Goal: Communication & Community: Connect with others

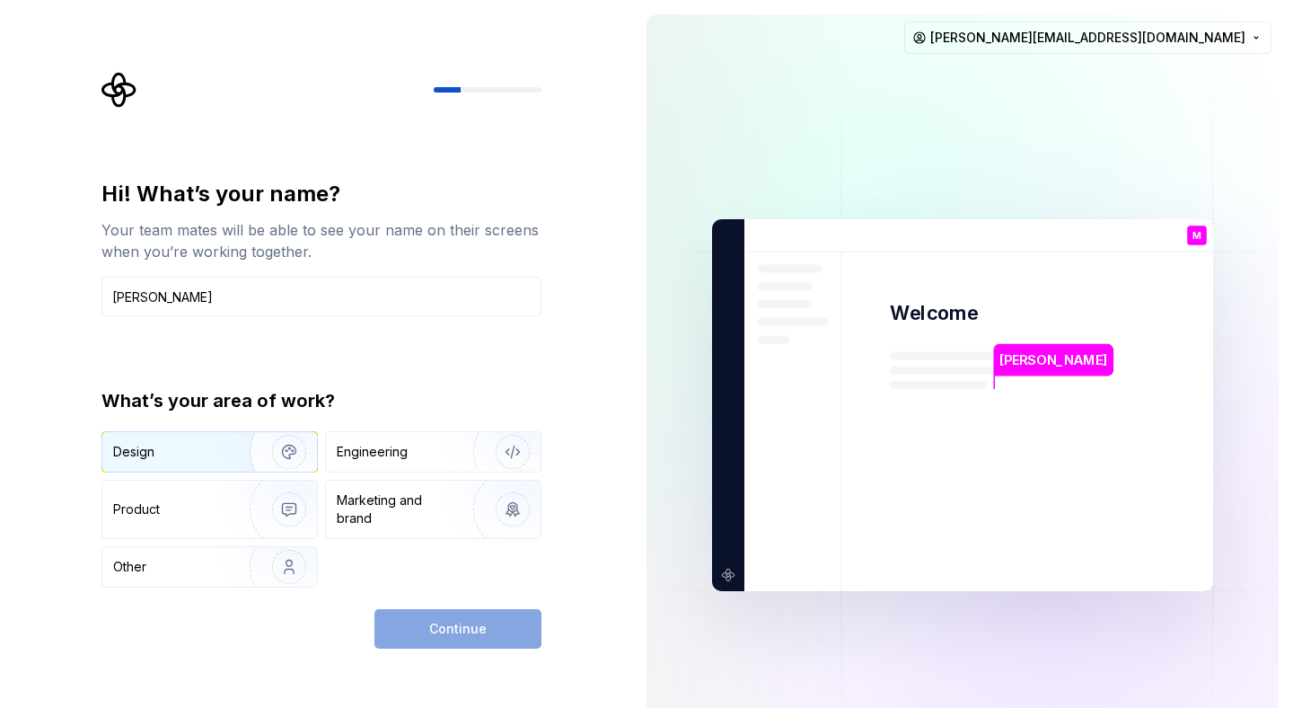
type input "[PERSON_NAME]"
click at [189, 444] on div "Design" at bounding box center [169, 452] width 113 height 18
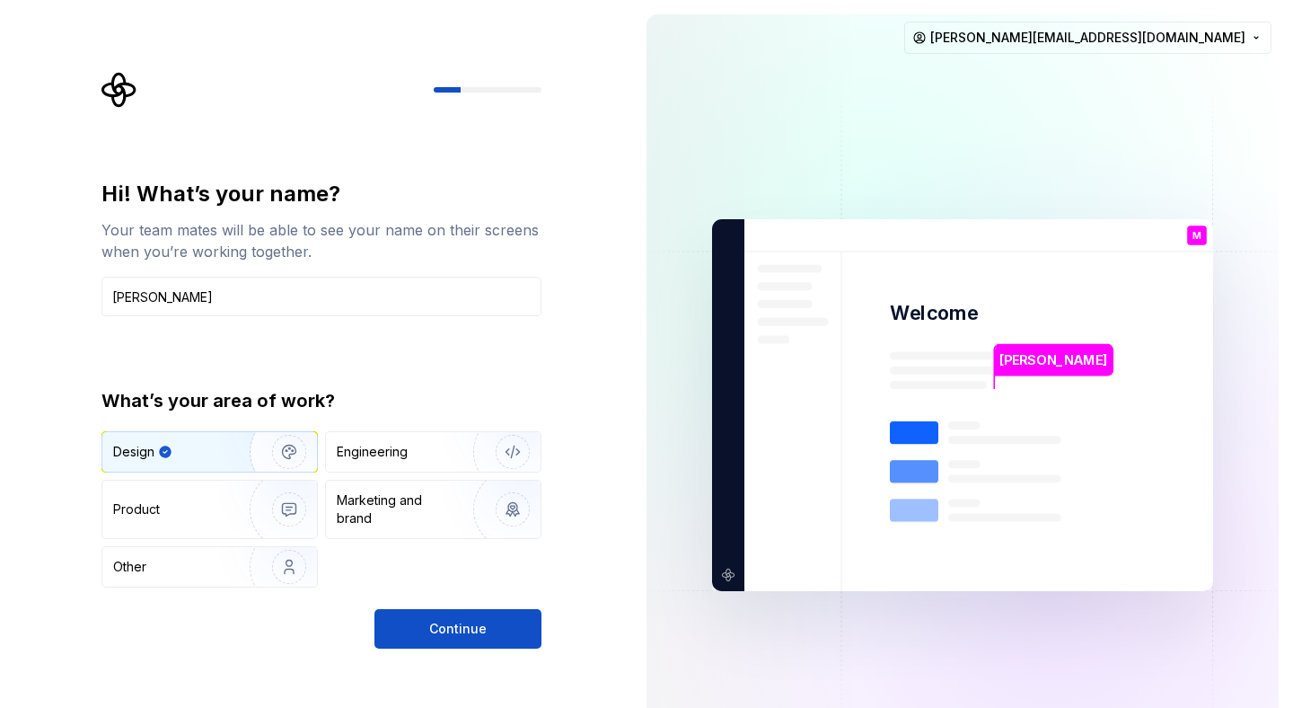
click at [526, 620] on button "Continue" at bounding box center [457, 629] width 167 height 40
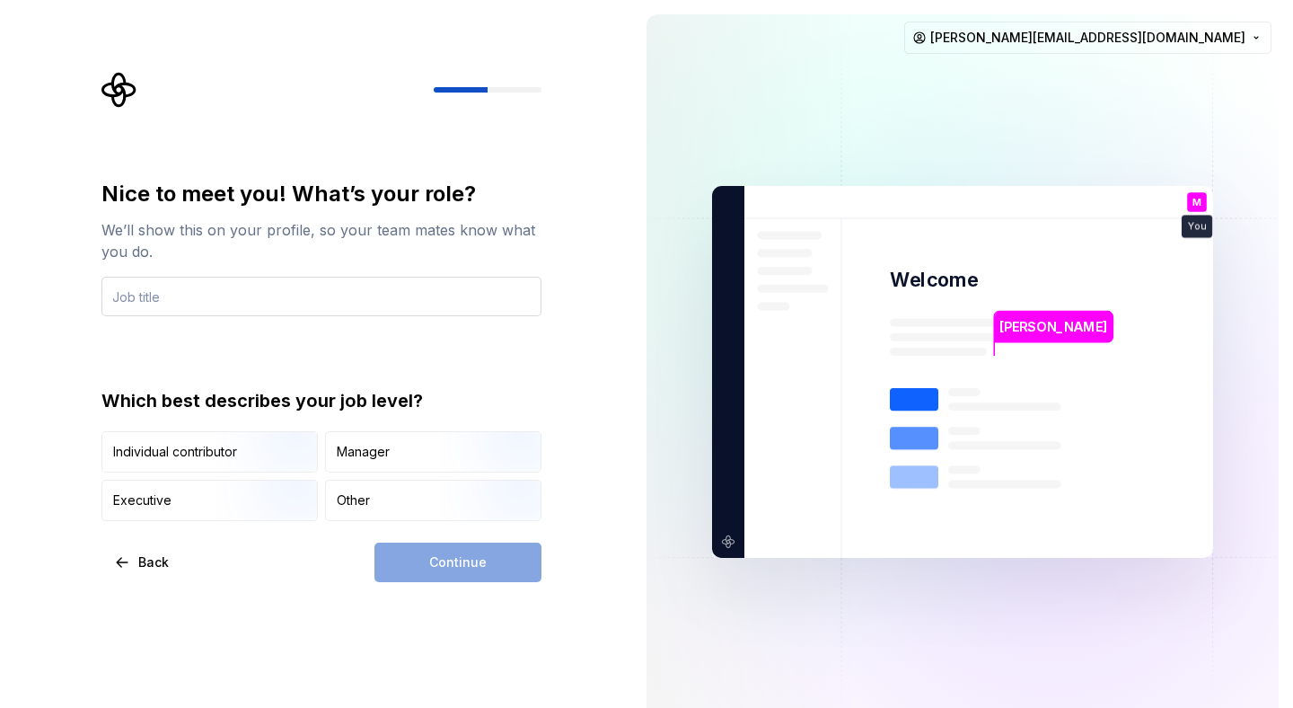
click at [167, 304] on input "text" at bounding box center [321, 297] width 440 height 40
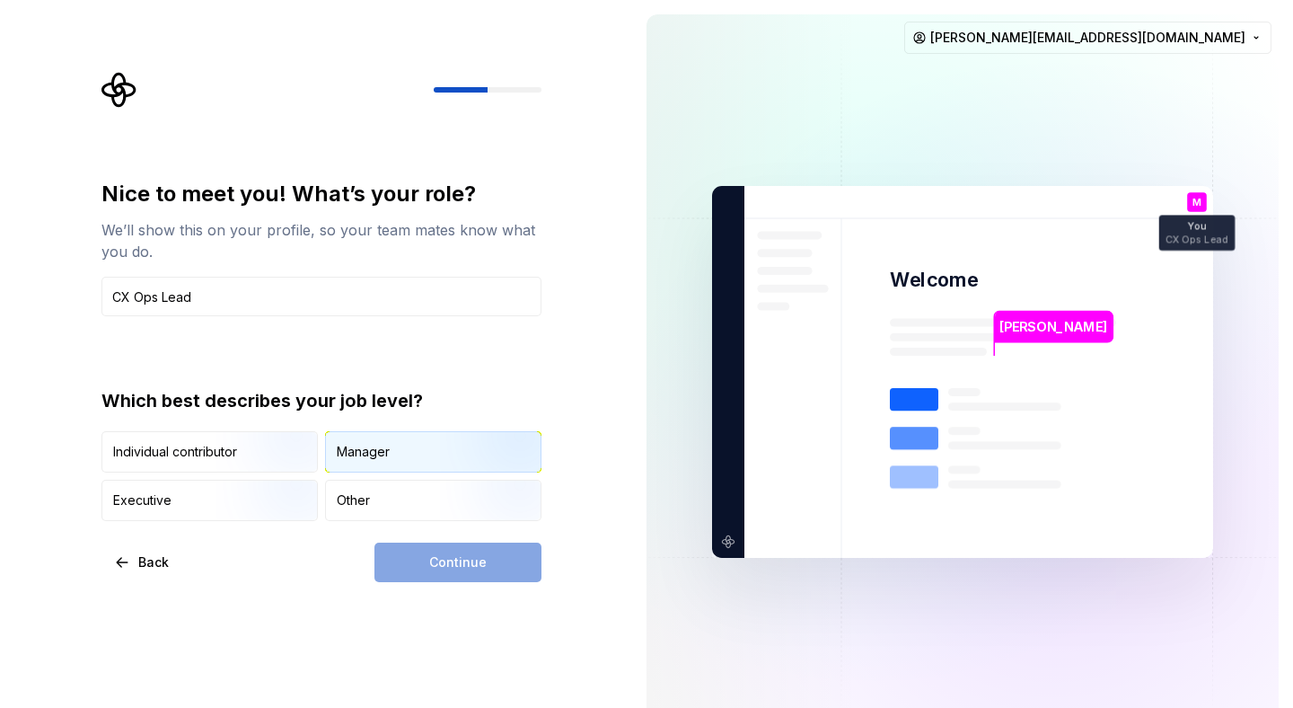
type input "CX Ops Lead"
click at [386, 439] on div "Manager" at bounding box center [433, 452] width 215 height 40
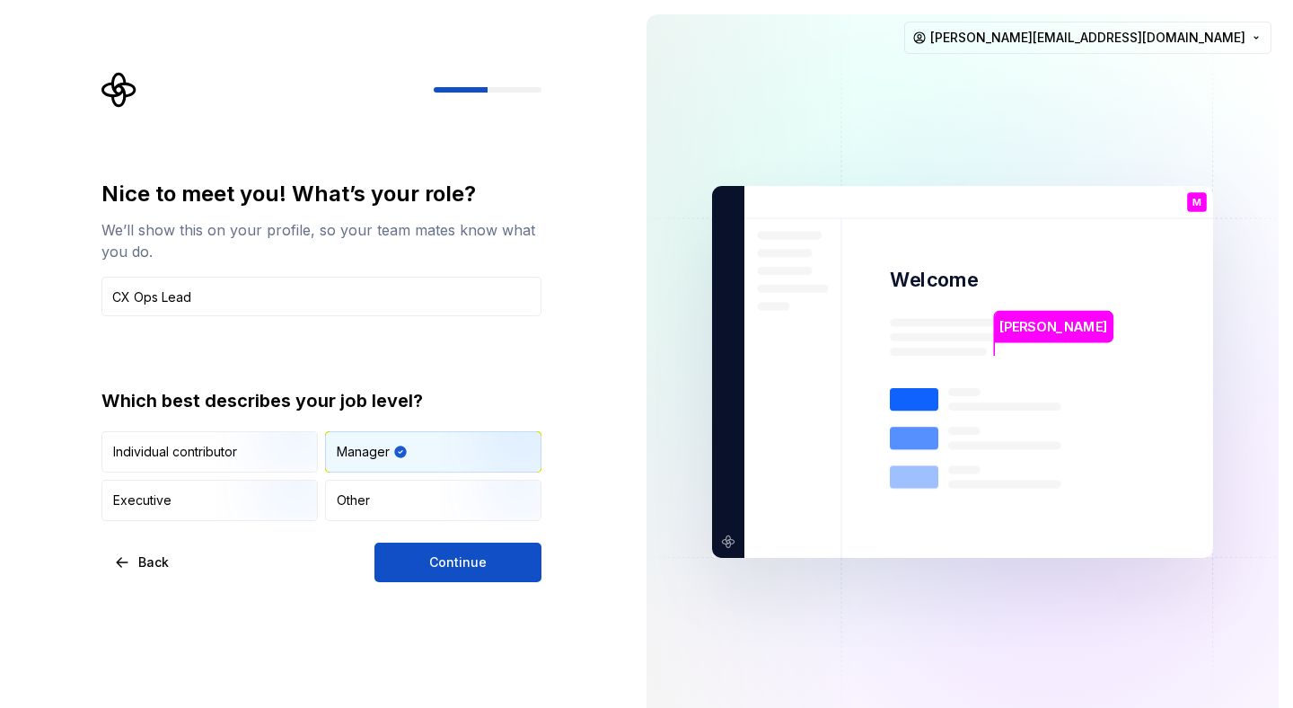
click at [487, 567] on button "Continue" at bounding box center [457, 562] width 167 height 40
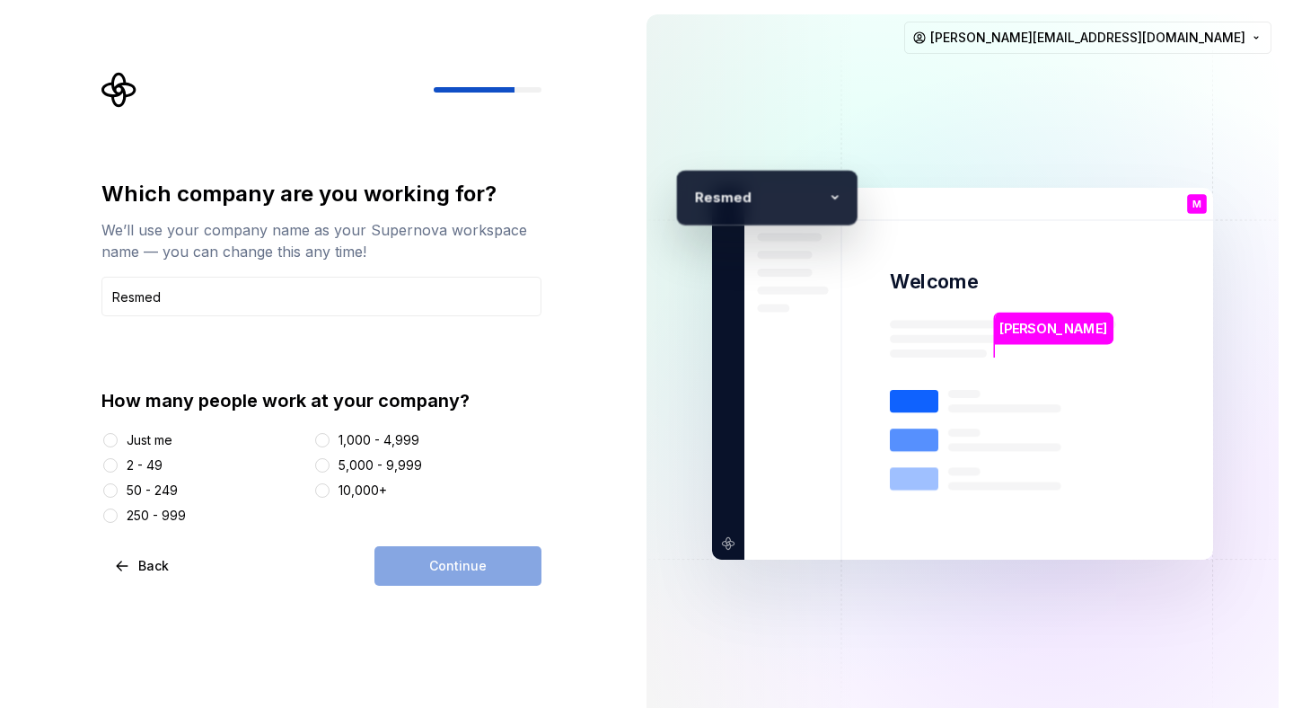
type input "Resmed"
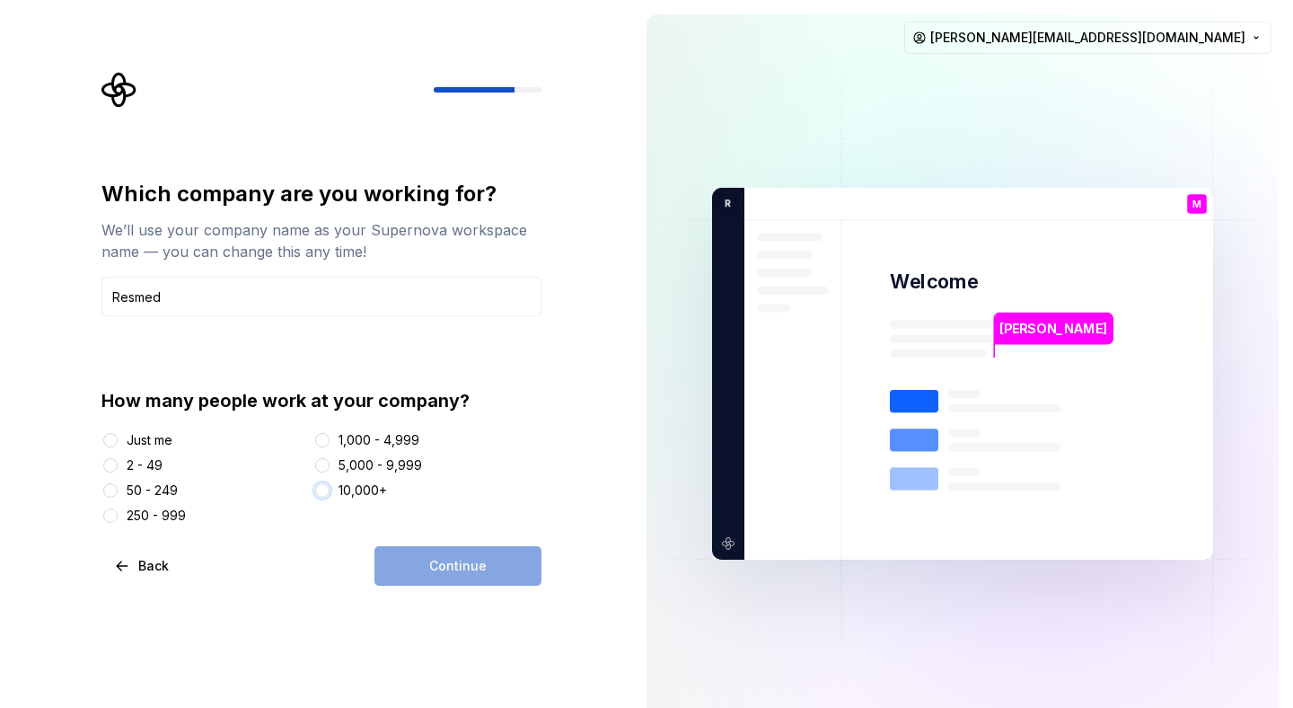
click at [329, 494] on div at bounding box center [322, 490] width 18 height 18
click at [325, 492] on button "10,000+" at bounding box center [322, 490] width 14 height 14
click at [496, 580] on button "Continue" at bounding box center [457, 566] width 167 height 40
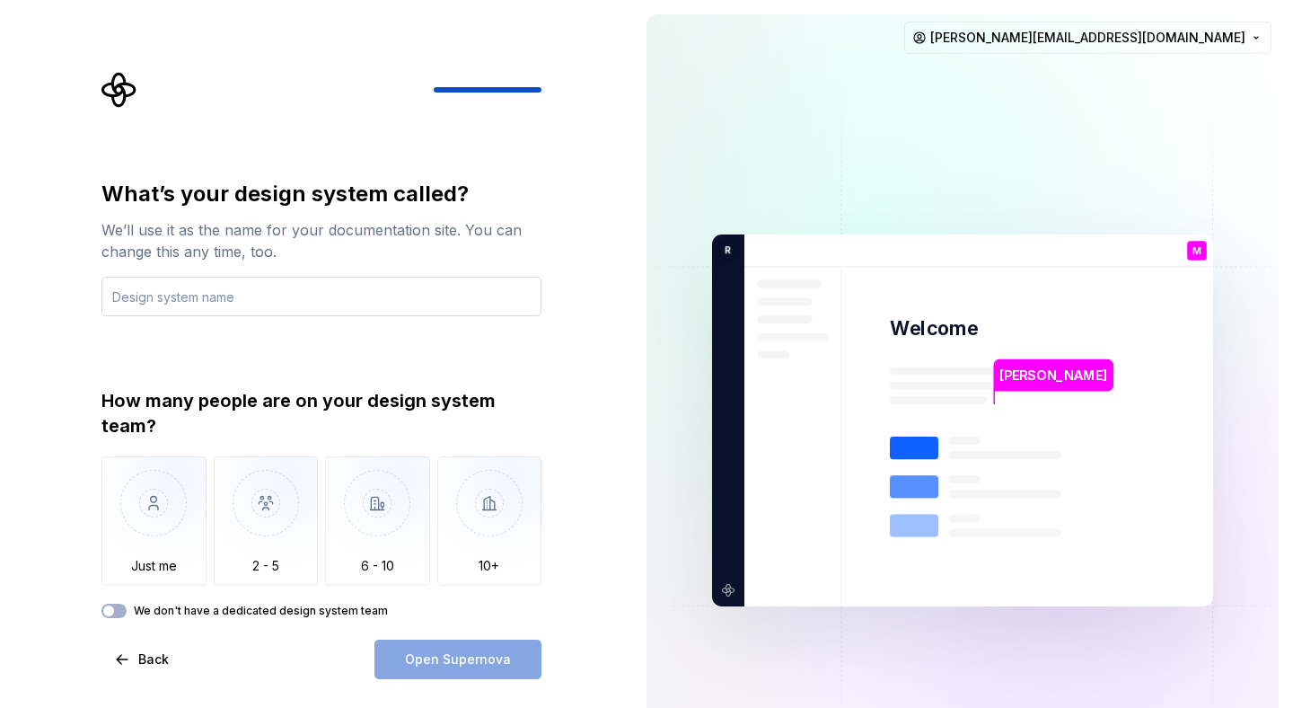
click at [189, 293] on input "text" at bounding box center [321, 297] width 440 height 40
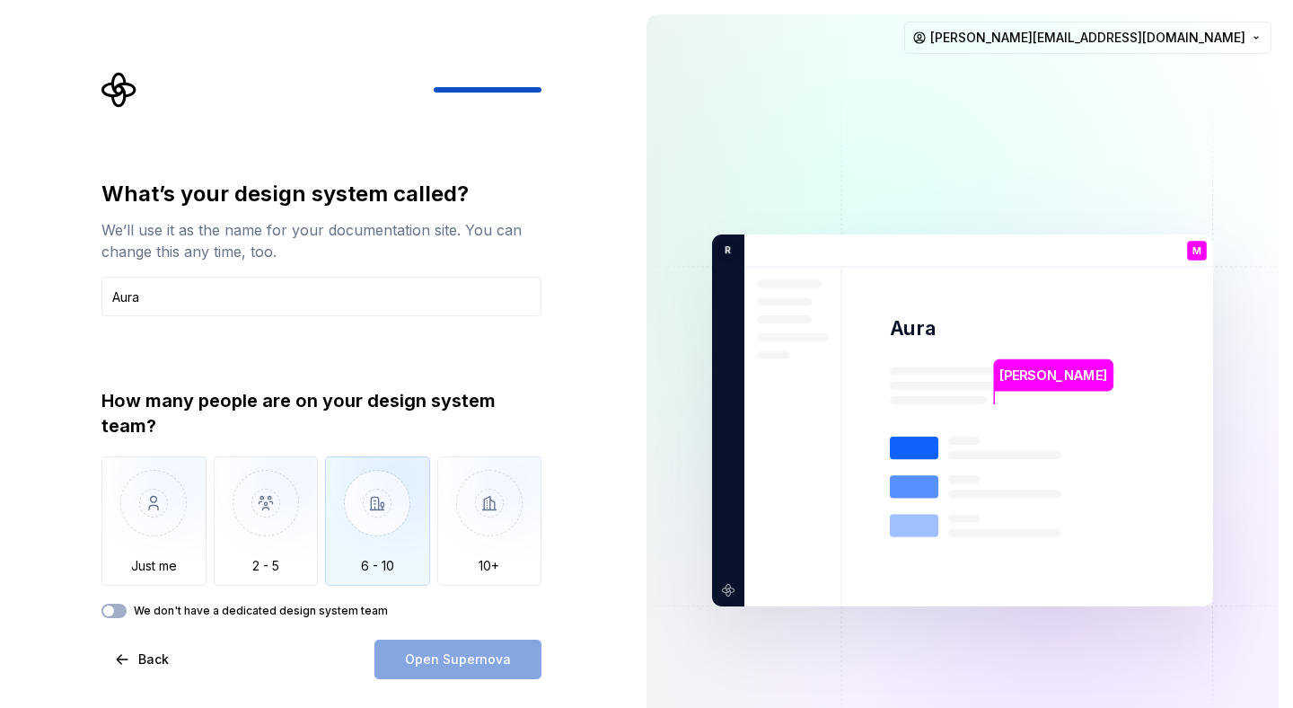
type input "Aura"
click at [383, 520] on img "button" at bounding box center [377, 516] width 105 height 120
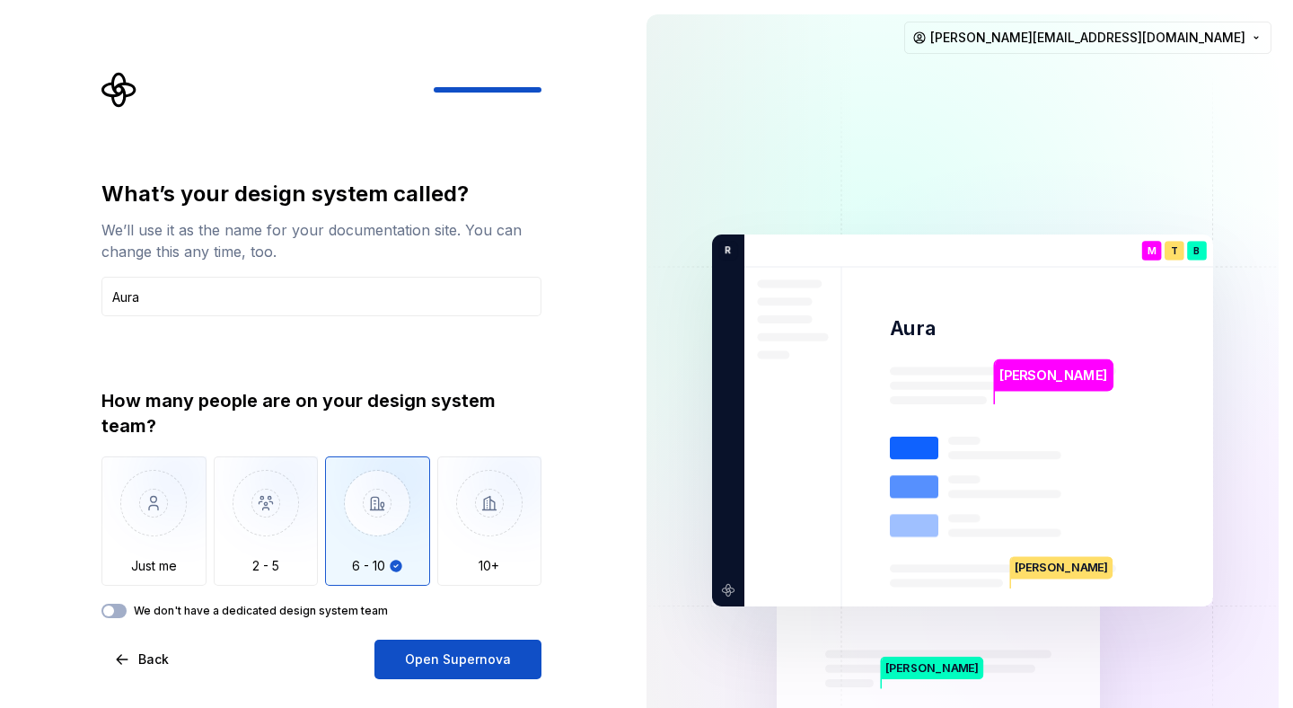
drag, startPoint x: 472, startPoint y: 654, endPoint x: 456, endPoint y: 636, distance: 24.2
click at [472, 654] on span "Open Supernova" at bounding box center [458, 659] width 106 height 18
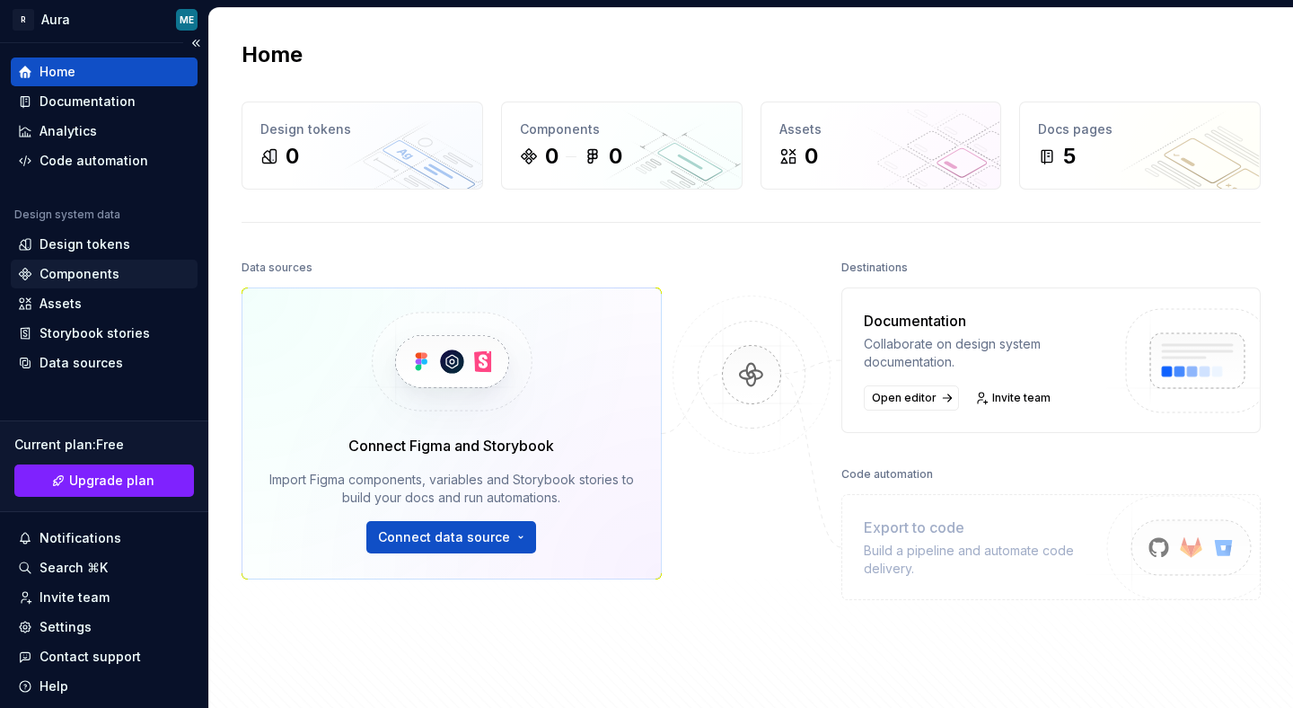
scroll to position [66, 0]
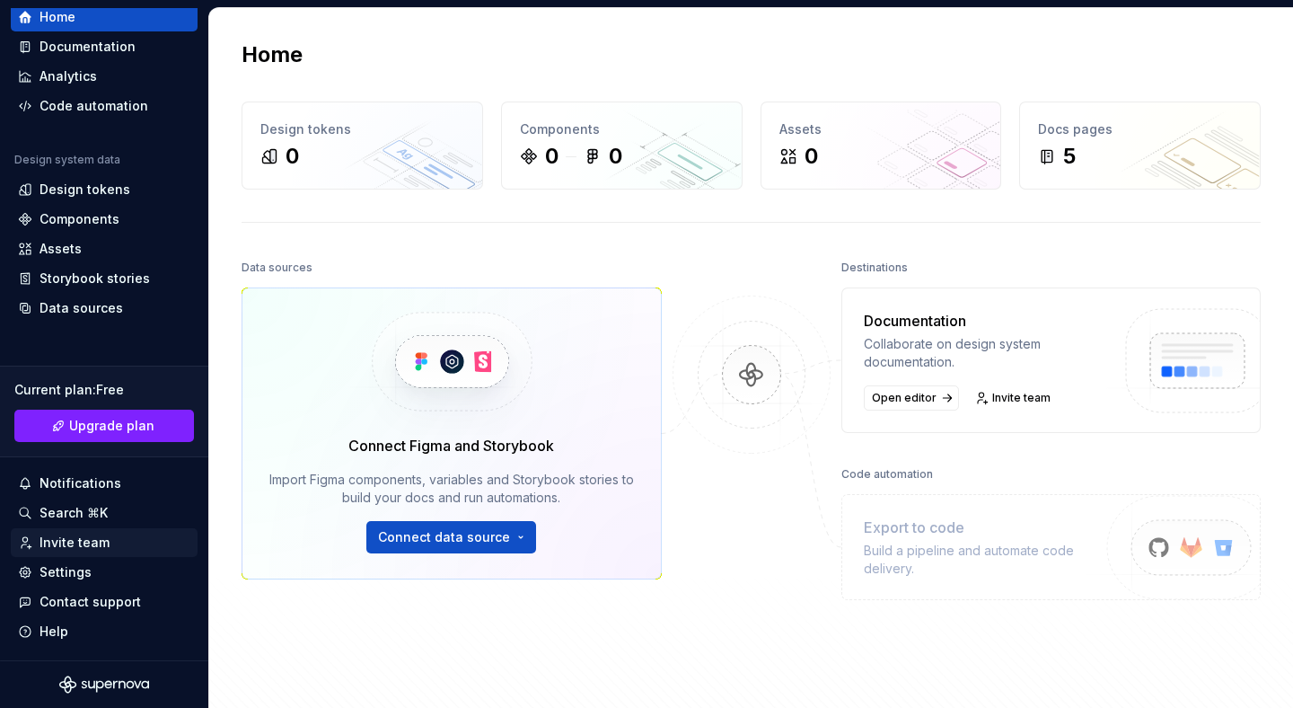
click at [65, 543] on div "Invite team" at bounding box center [75, 542] width 70 height 18
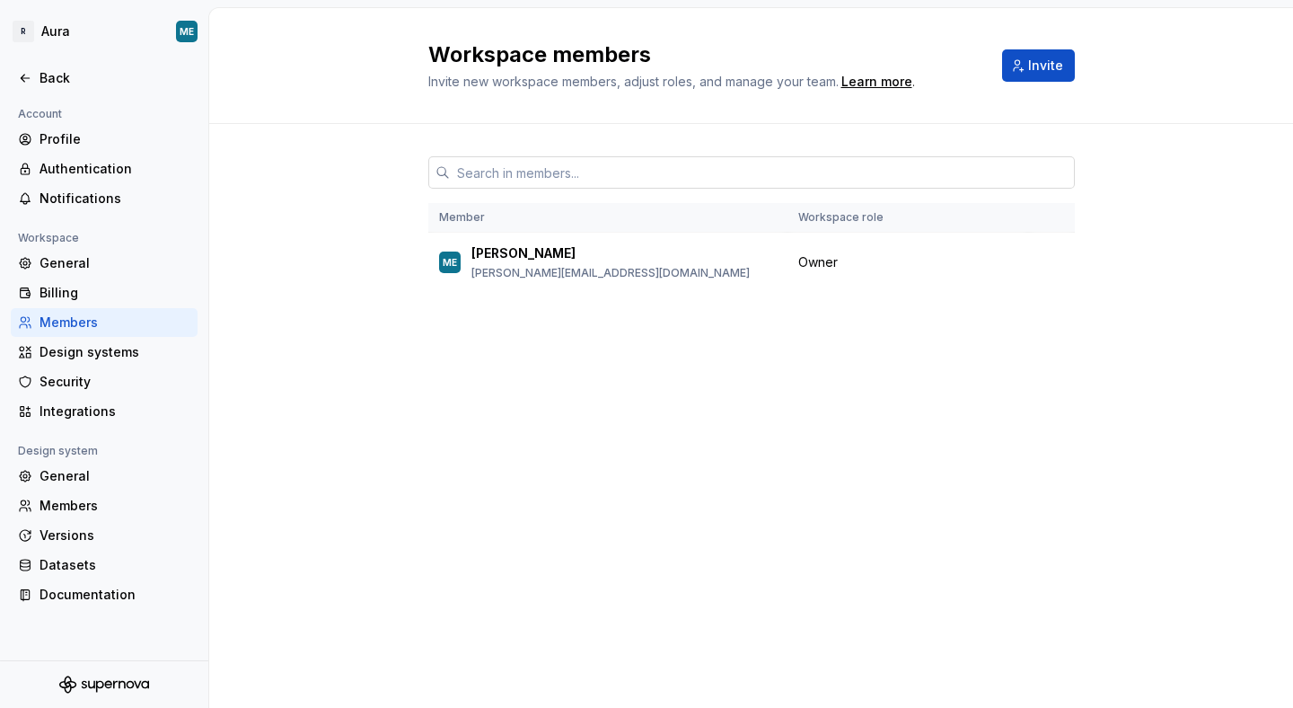
click at [473, 169] on input "text" at bounding box center [762, 172] width 625 height 32
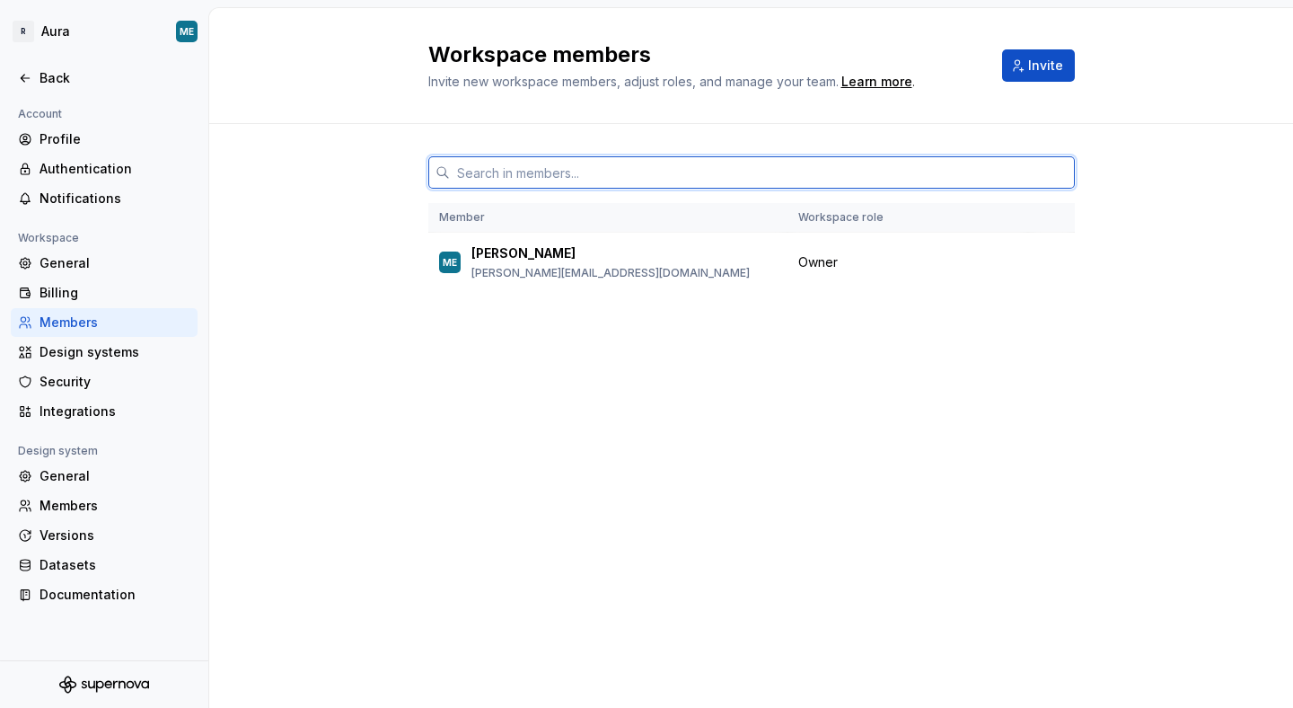
paste input "[PERSON_NAME][EMAIL_ADDRESS][DOMAIN_NAME]"
type input "[PERSON_NAME][EMAIL_ADDRESS][DOMAIN_NAME]"
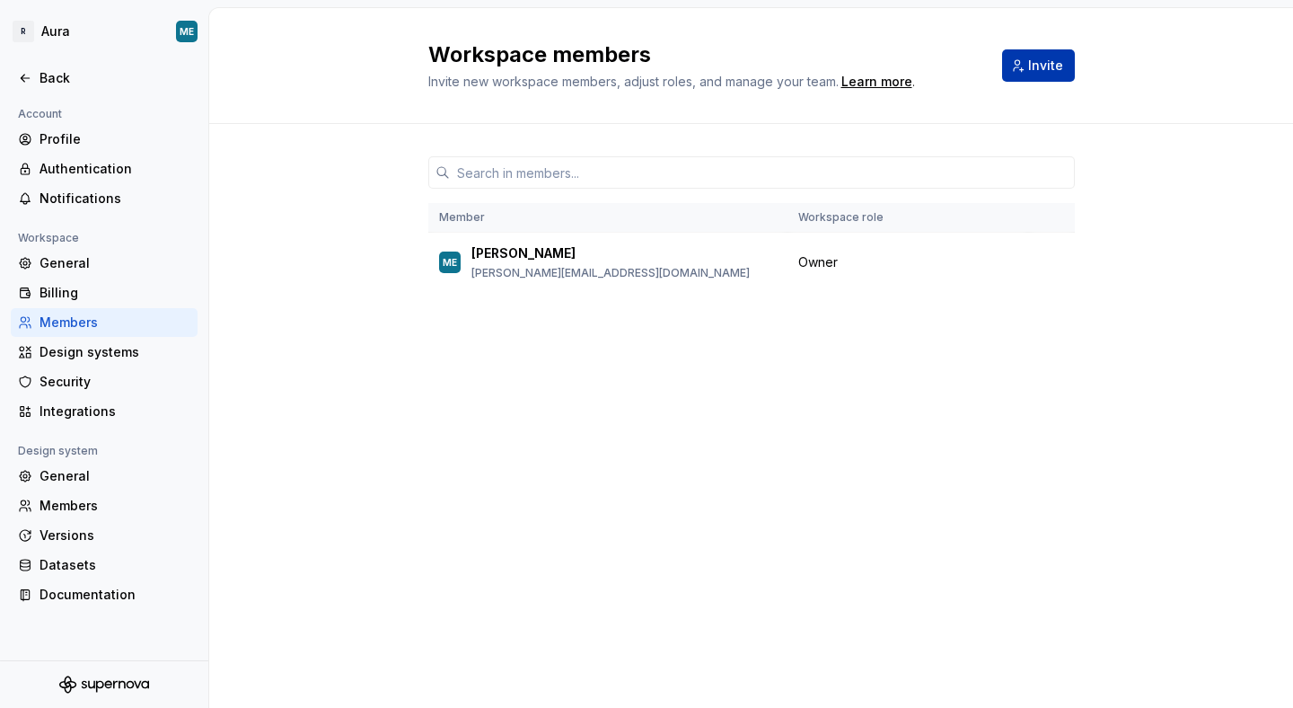
click at [1043, 66] on span "Invite" at bounding box center [1045, 66] width 35 height 18
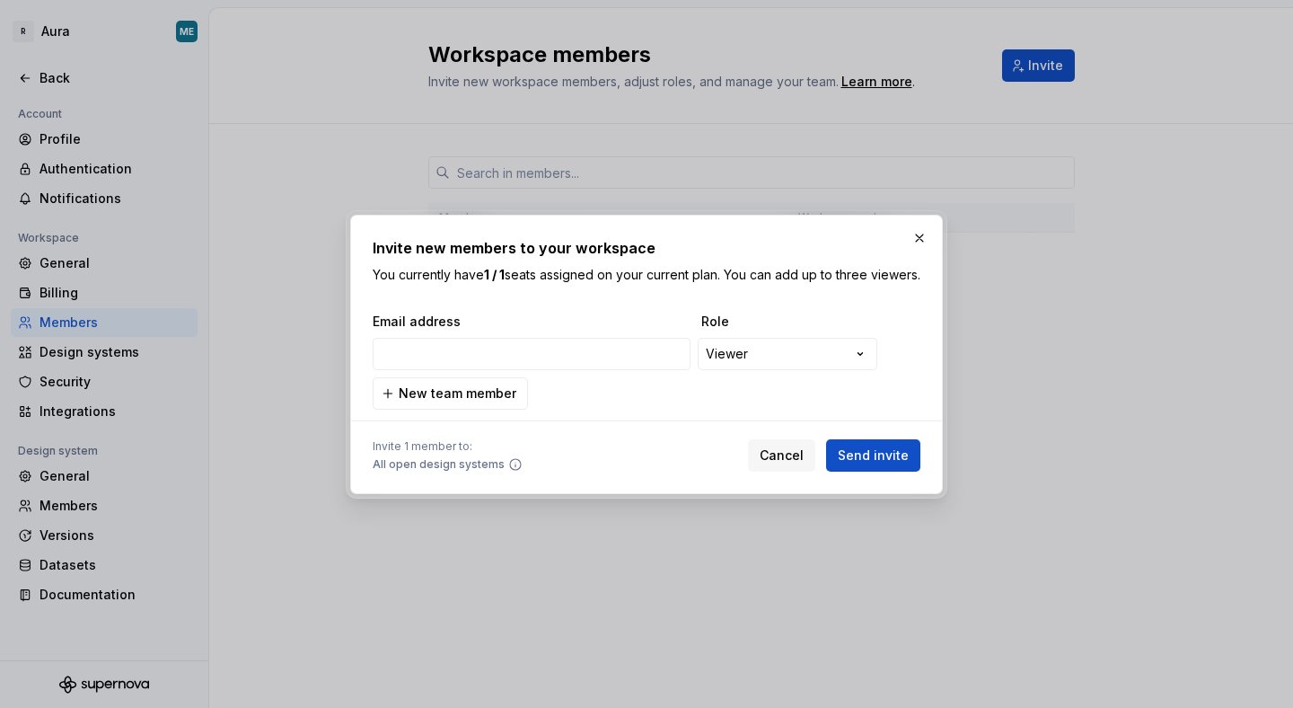
type input "[PERSON_NAME][EMAIL_ADDRESS][DOMAIN_NAME]"
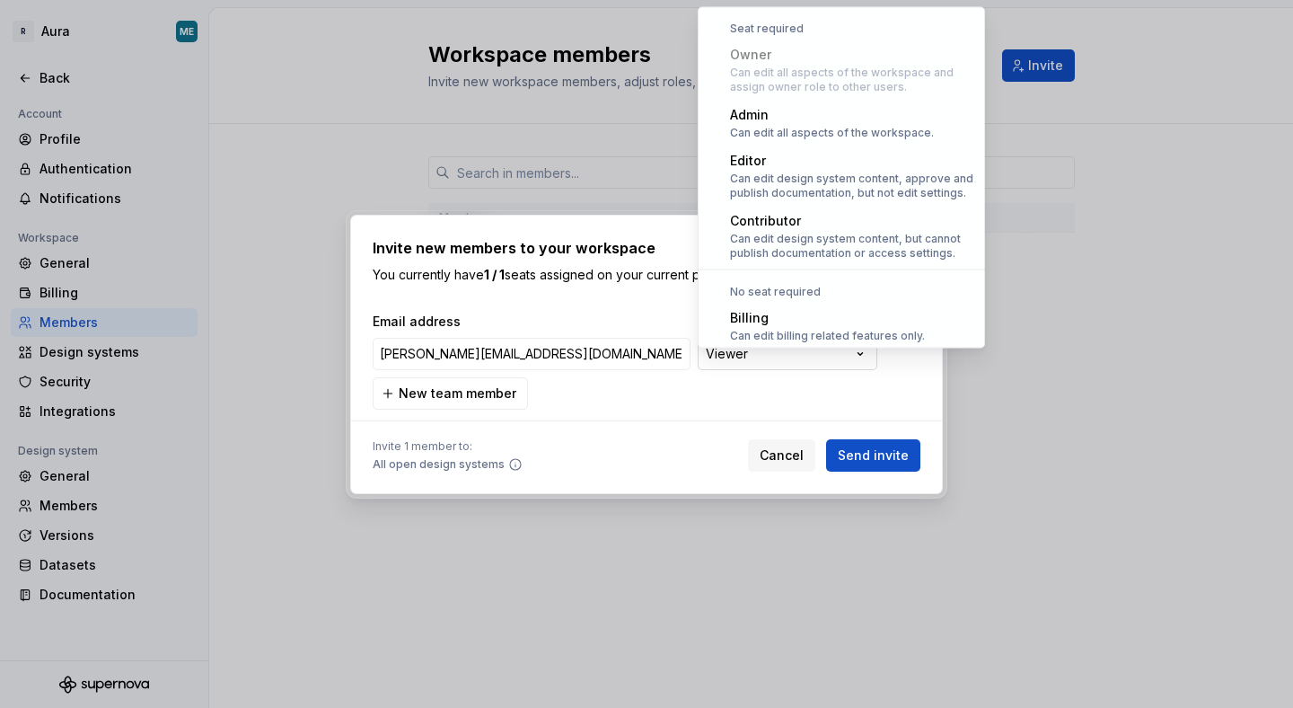
click at [832, 360] on div "**********" at bounding box center [646, 354] width 1293 height 708
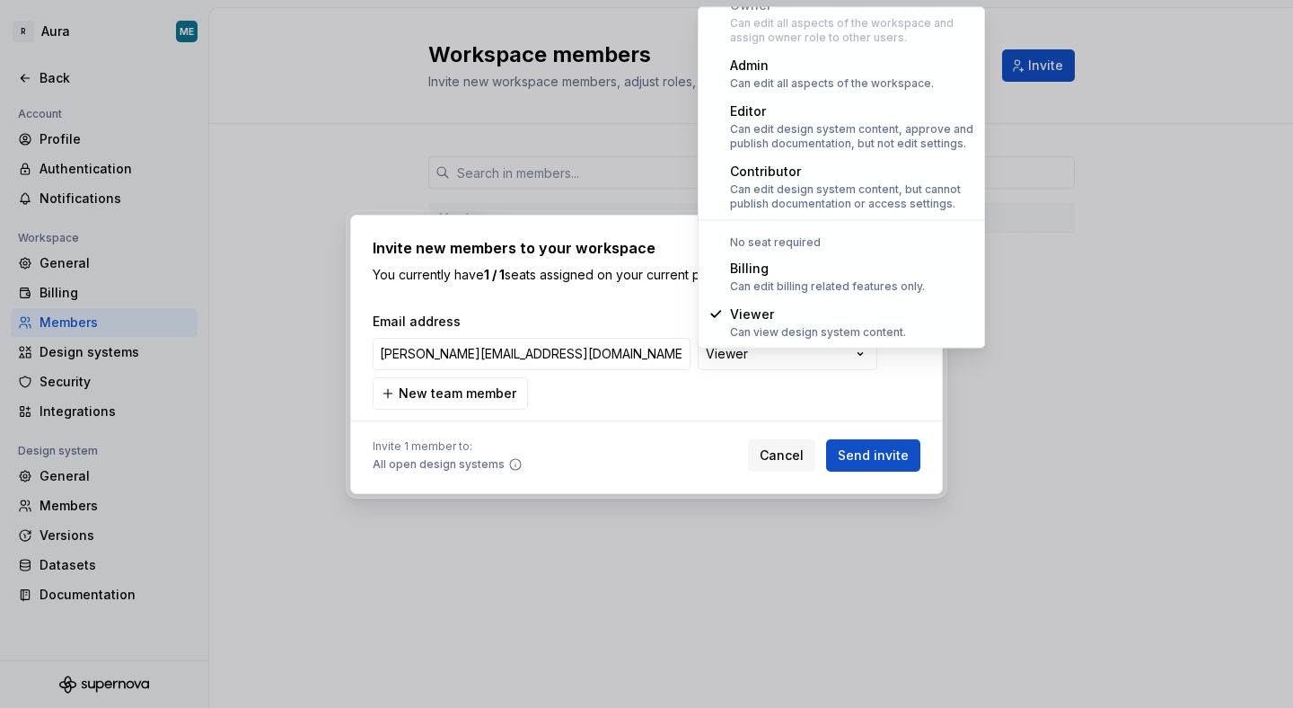
select select "*****"
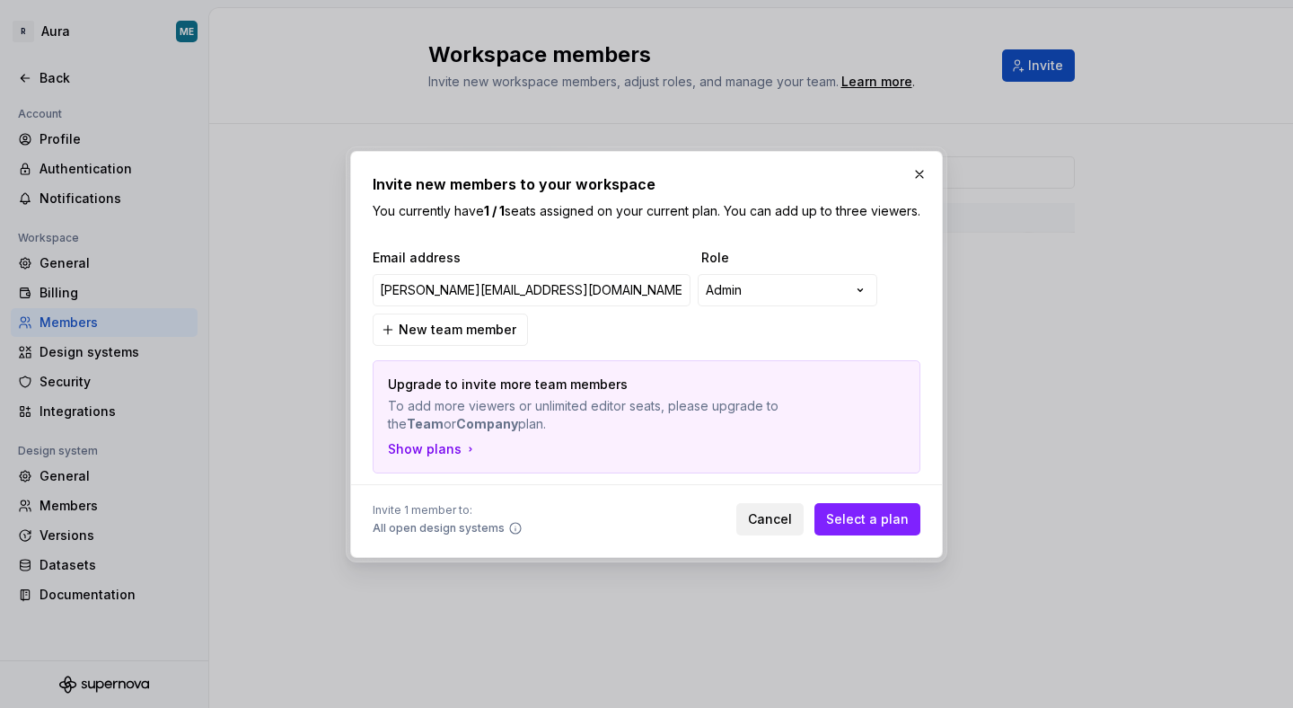
click at [790, 528] on span "Cancel" at bounding box center [770, 519] width 44 height 18
